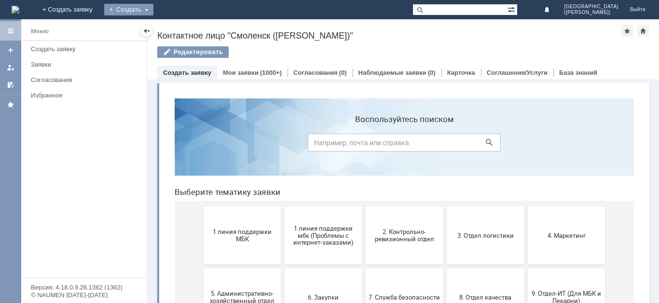
click at [153, 6] on div "Создать" at bounding box center [128, 10] width 49 height 12
click at [180, 33] on link "Заявка" at bounding box center [142, 29] width 73 height 12
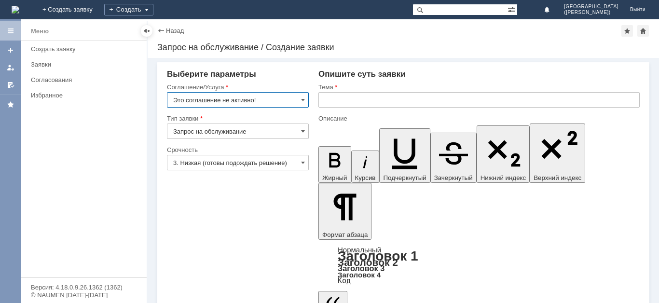
click at [219, 98] on input "Это соглашение не активно!" at bounding box center [238, 99] width 142 height 15
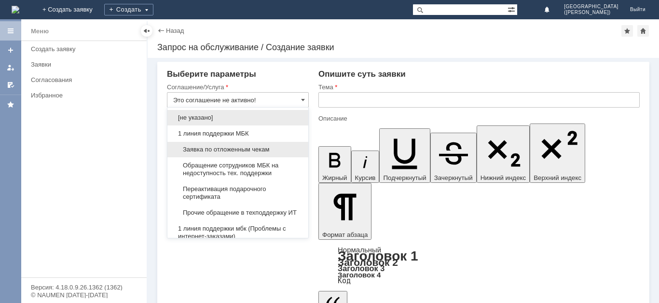
click at [238, 148] on span "Заявка по отложенным чекам" at bounding box center [237, 150] width 129 height 8
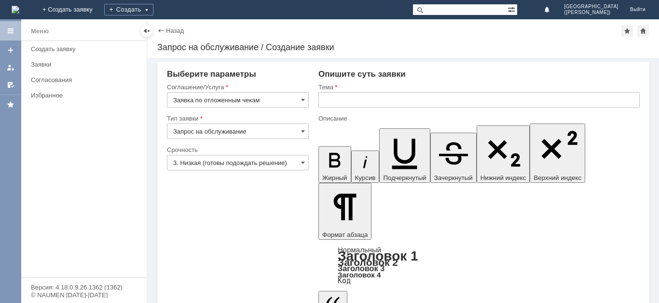
type input "Заявка по отложенным чекам"
click at [232, 163] on input "3. Низкая (готовы подождать решение)" at bounding box center [238, 162] width 142 height 15
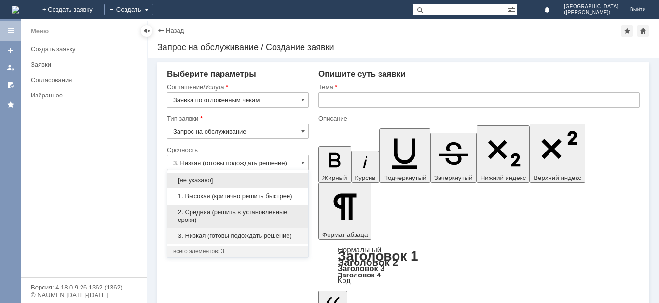
click at [238, 207] on div "2. Средняя (решить в установленные сроки)" at bounding box center [237, 216] width 141 height 23
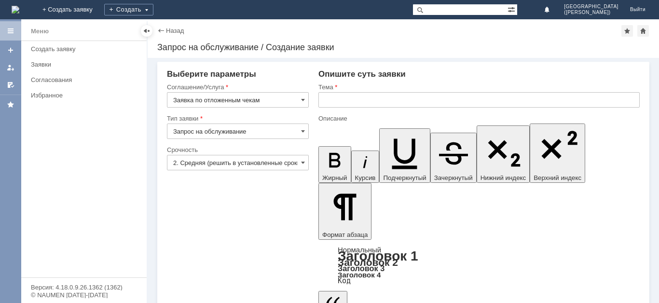
click at [249, 154] on div "Срочность" at bounding box center [238, 150] width 142 height 9
click at [250, 163] on input "2. Средняя (решить в установленные сроки)" at bounding box center [238, 162] width 142 height 15
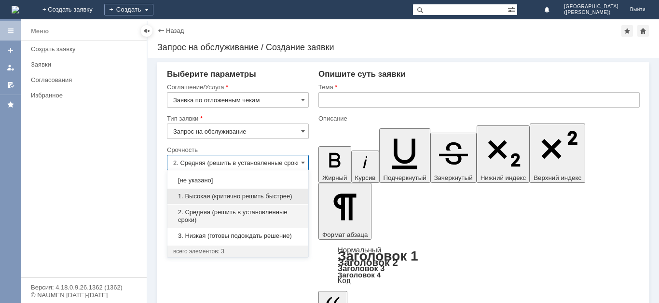
click at [240, 193] on span "1. Высокая (критично решить быстрее)" at bounding box center [237, 197] width 129 height 8
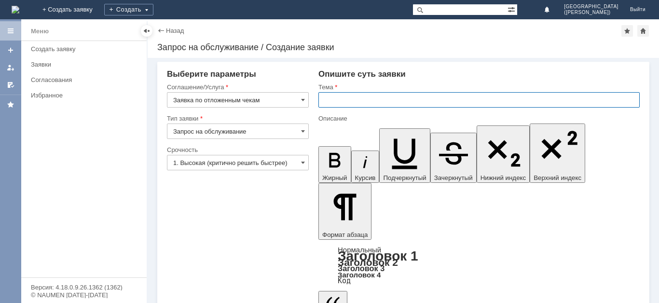
type input "1. Высокая (критично решить быстрее)"
click at [405, 98] on input "text" at bounding box center [479, 99] width 321 height 15
click at [345, 105] on input "Отлоденные чеки" at bounding box center [479, 99] width 321 height 15
type input "Отложенные чеки"
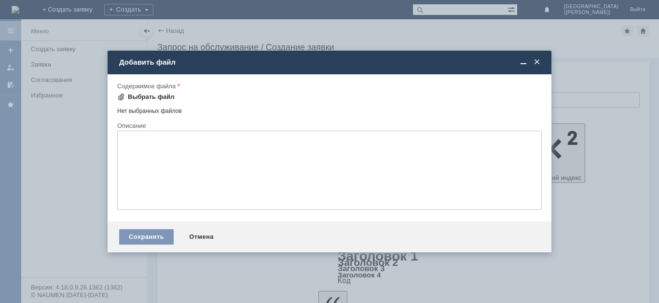
click at [144, 100] on div "Выбрать файл" at bounding box center [151, 97] width 47 height 8
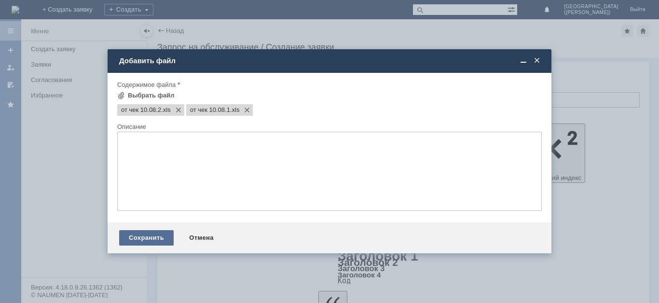
click at [145, 238] on div "Сохранить" at bounding box center [146, 237] width 55 height 15
